Goal: Transaction & Acquisition: Book appointment/travel/reservation

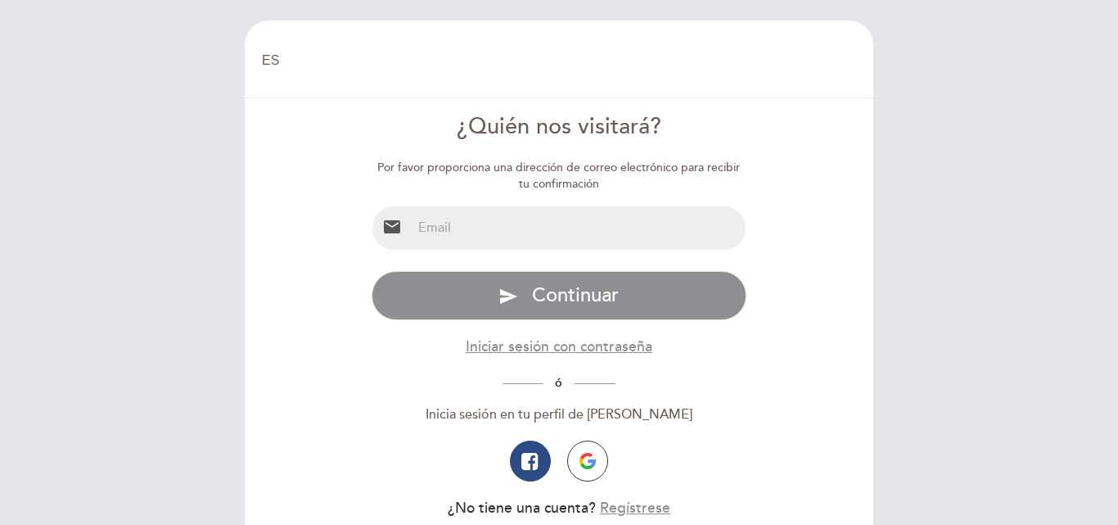
select select "es"
click at [519, 215] on input "email" at bounding box center [579, 227] width 335 height 43
type input "[EMAIL_ADDRESS][DOMAIN_NAME]"
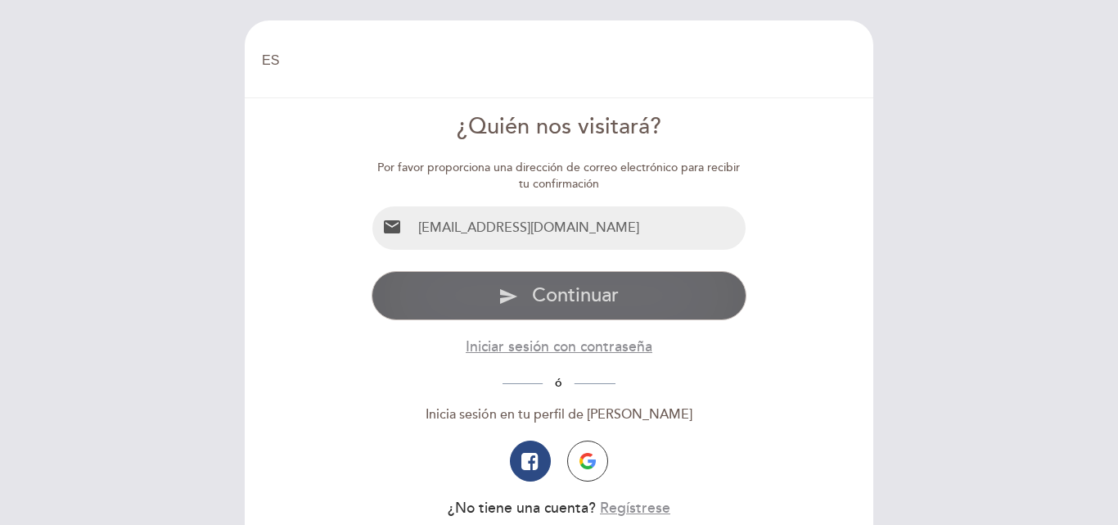
click at [572, 288] on span "Continuar" at bounding box center [575, 295] width 87 height 24
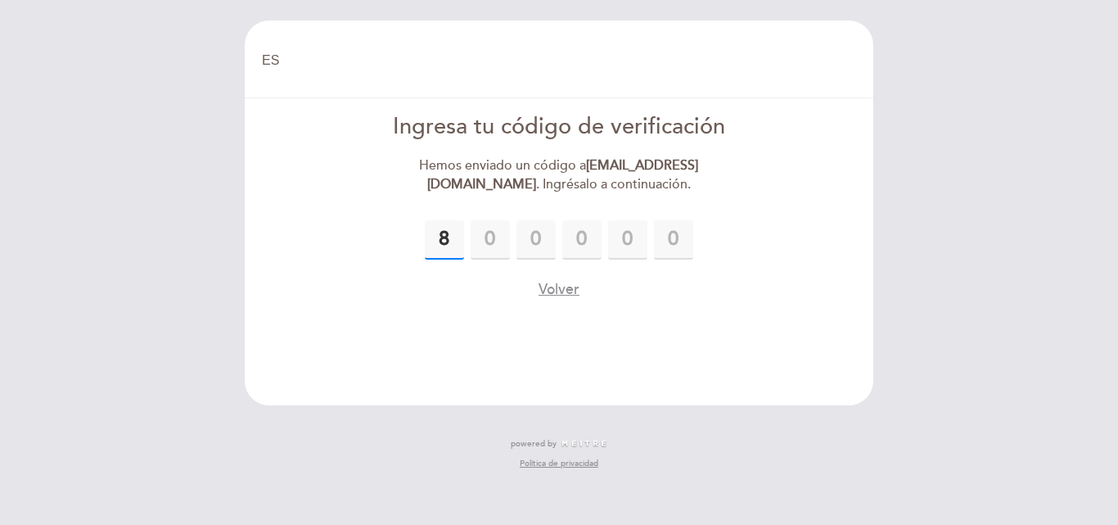
type input "8"
type input "4"
type input "8"
type input "1"
type input "9"
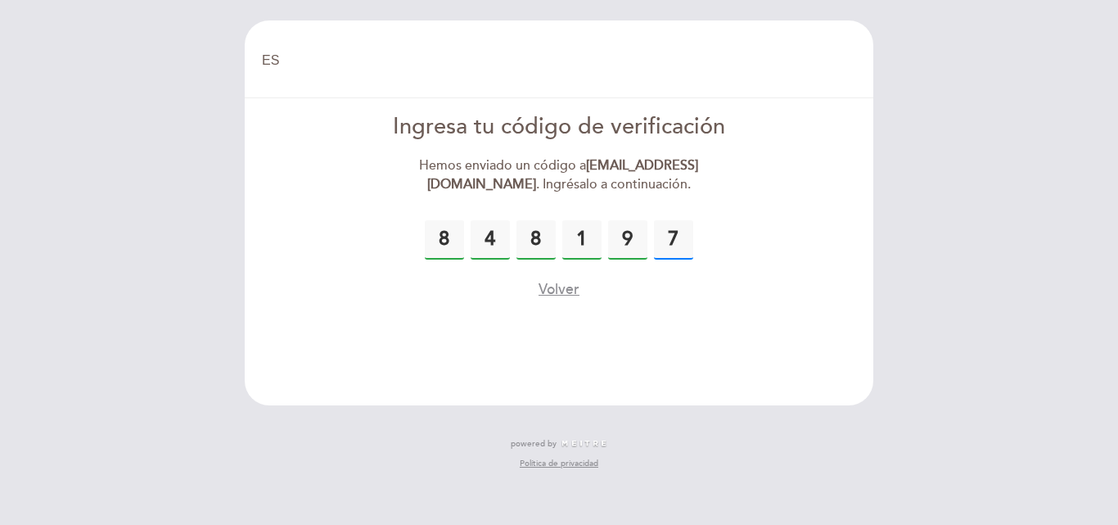
type input "7"
